Goal: Transaction & Acquisition: Purchase product/service

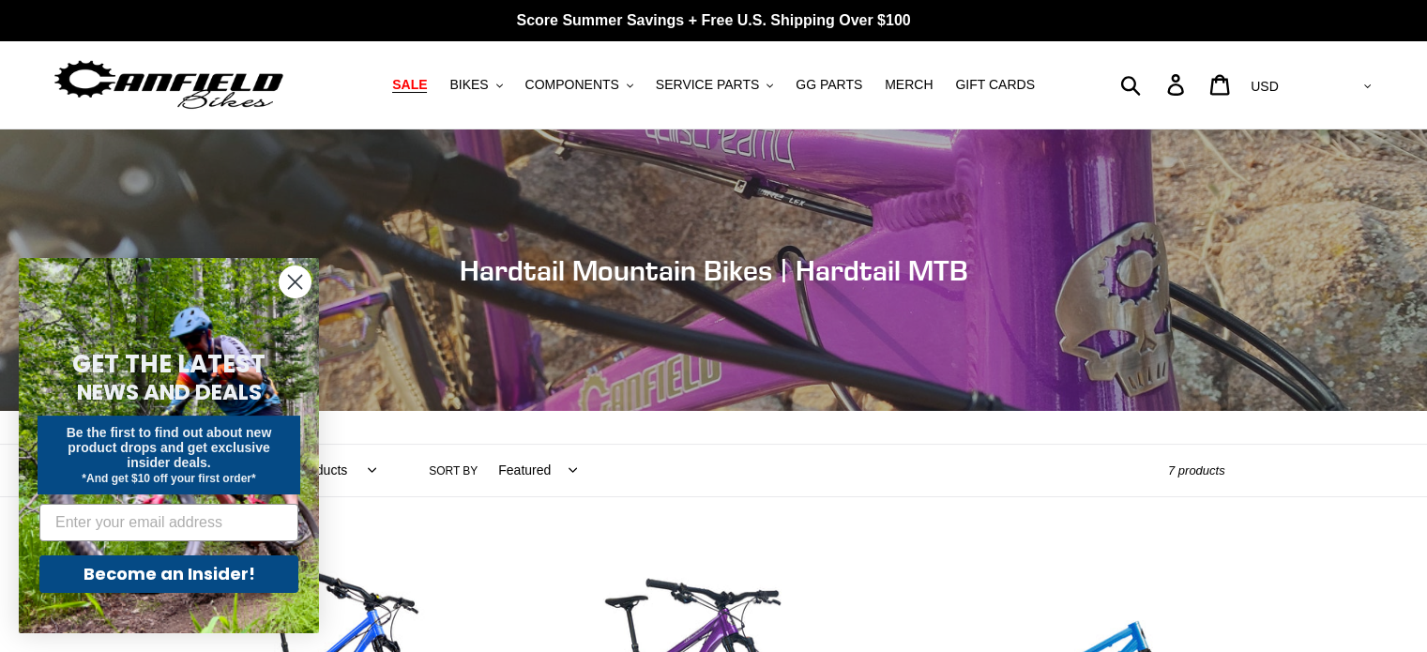
click at [427, 83] on span "SALE" at bounding box center [409, 85] width 35 height 16
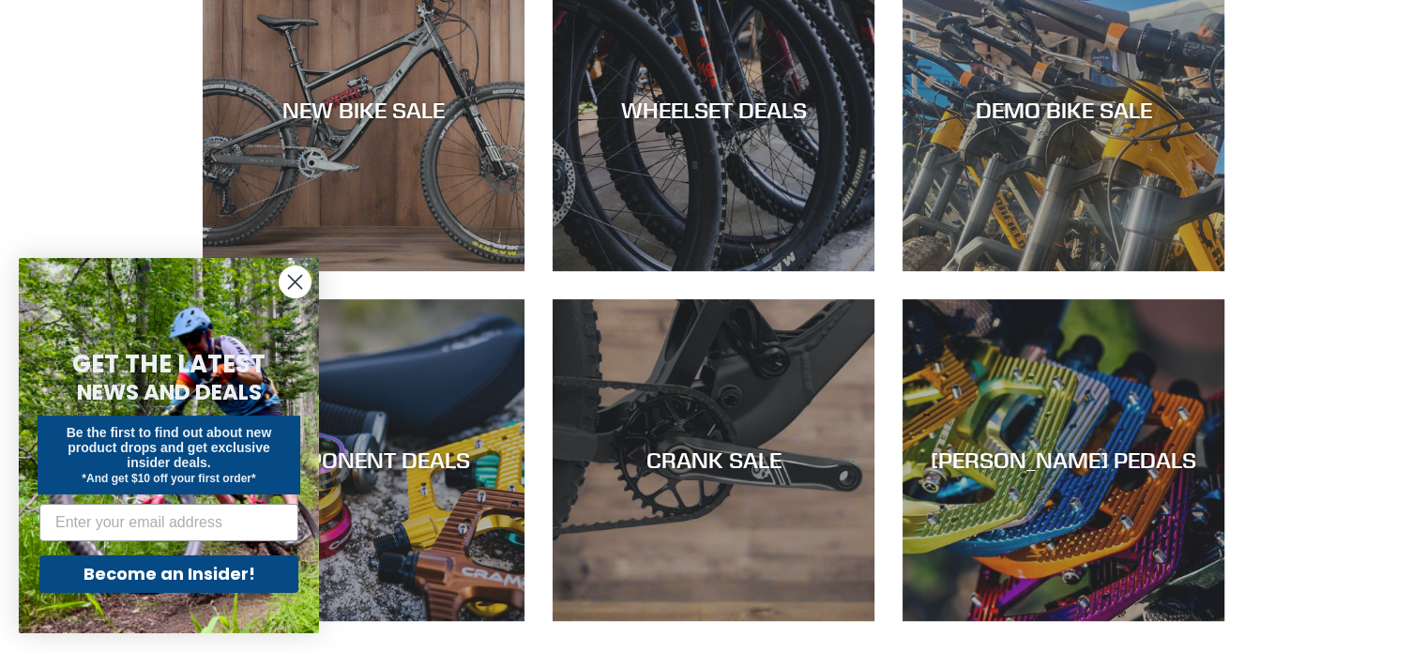
scroll to position [613, 0]
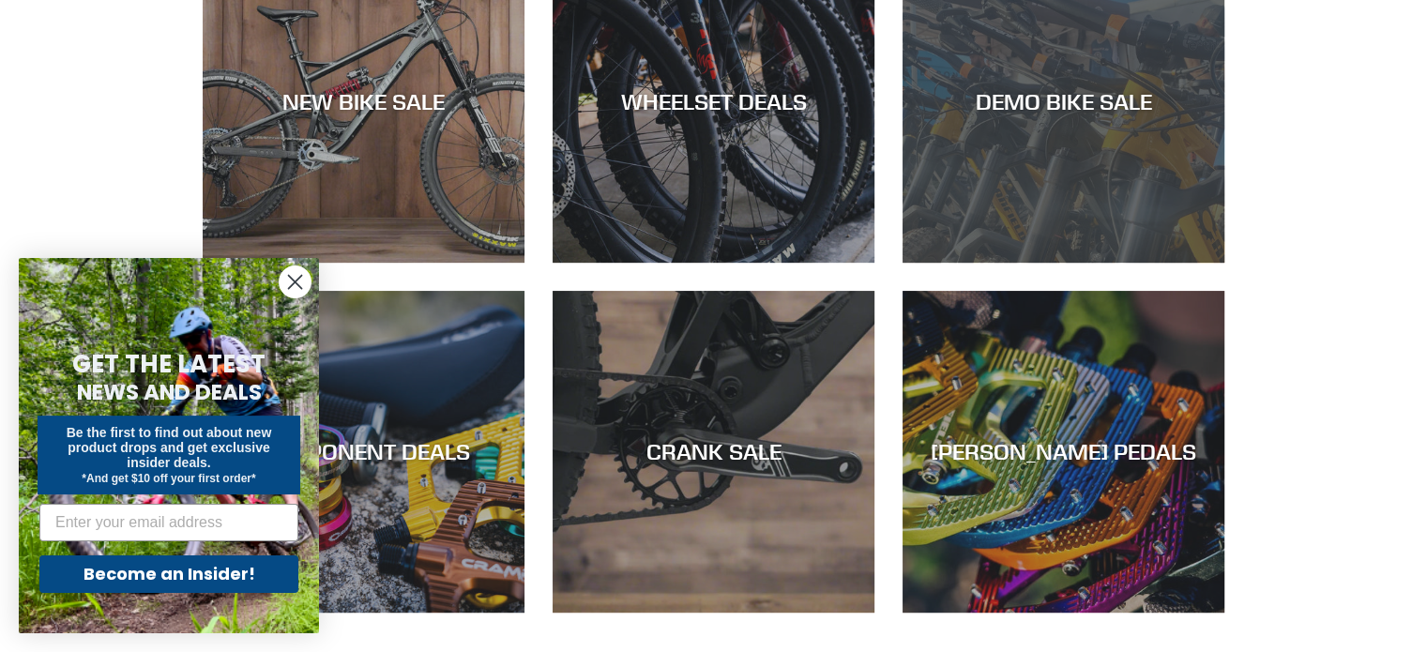
click at [1083, 263] on div "DEMO BIKE SALE" at bounding box center [1064, 263] width 322 height 0
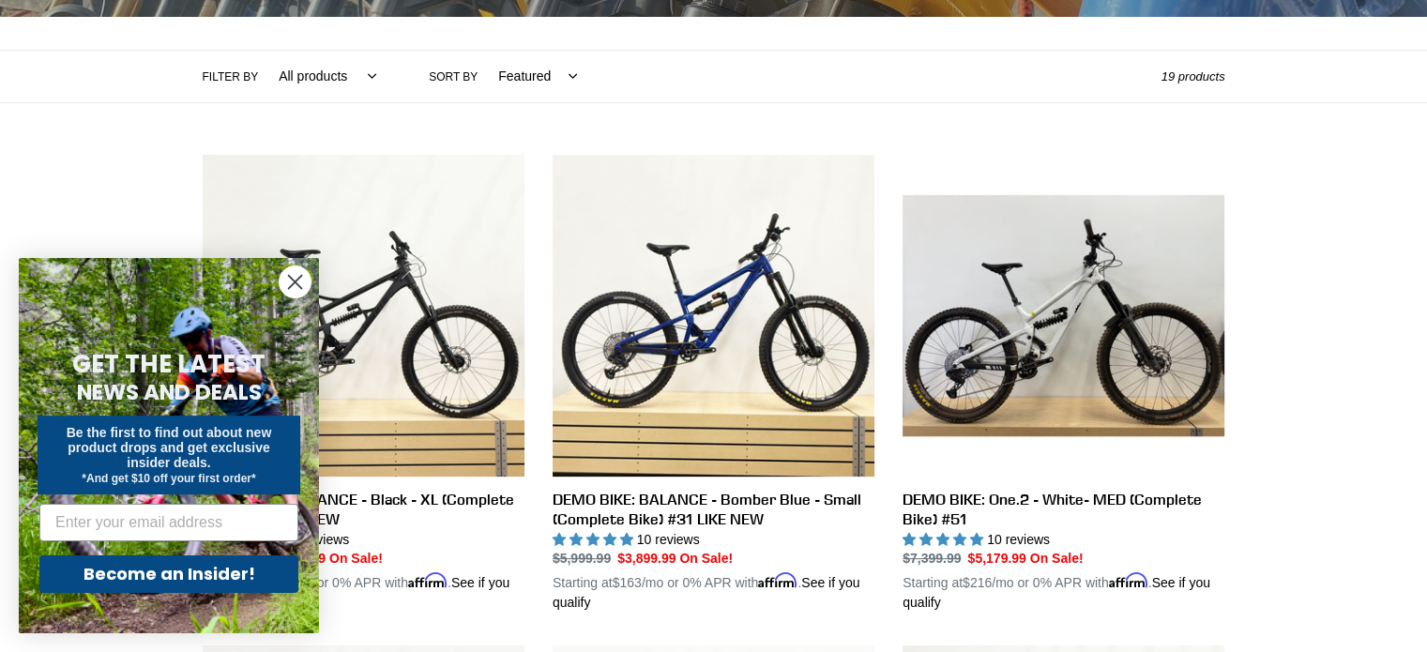
click at [297, 282] on circle "Close dialog" at bounding box center [295, 281] width 31 height 31
